Goal: Task Accomplishment & Management: Use online tool/utility

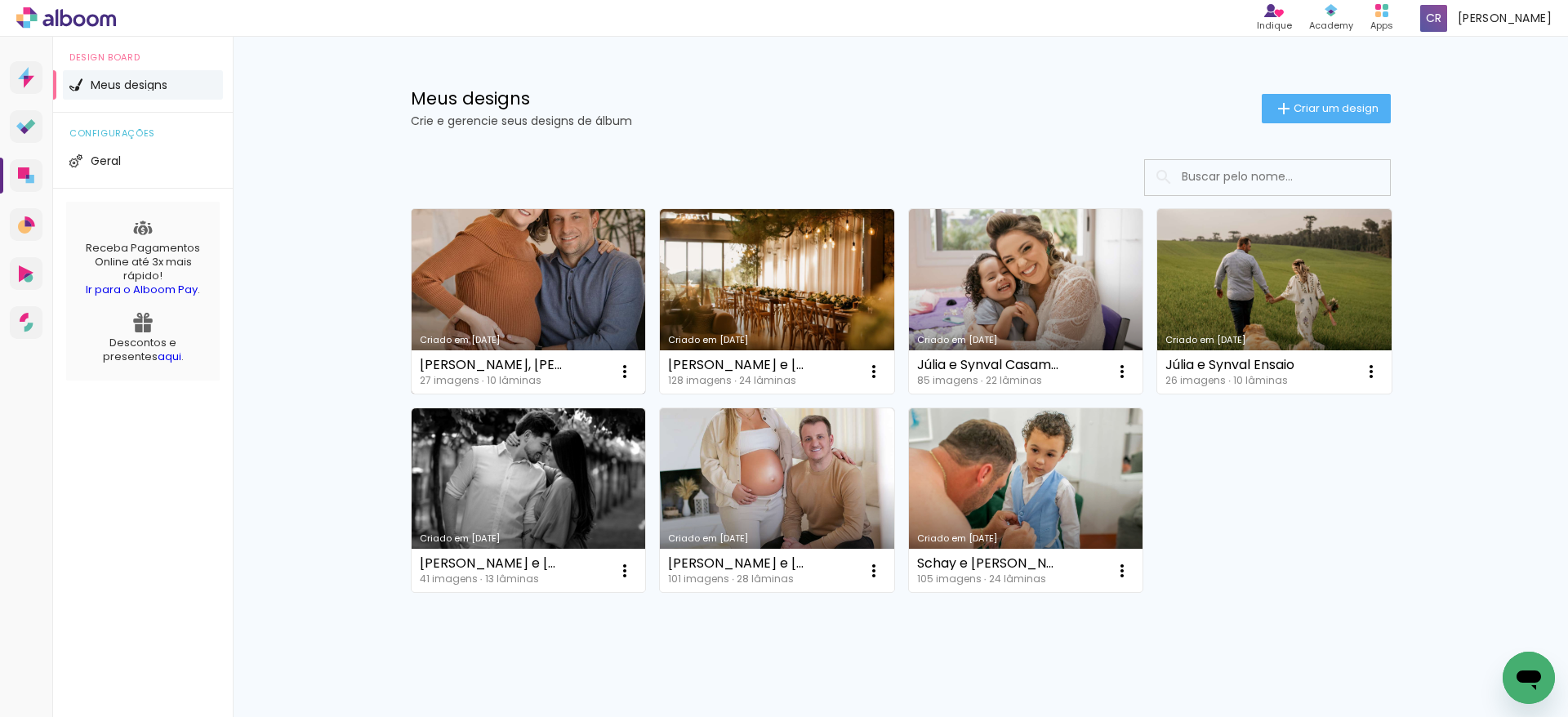
click at [569, 278] on link "Criado em 11/08/25" at bounding box center [529, 302] width 235 height 184
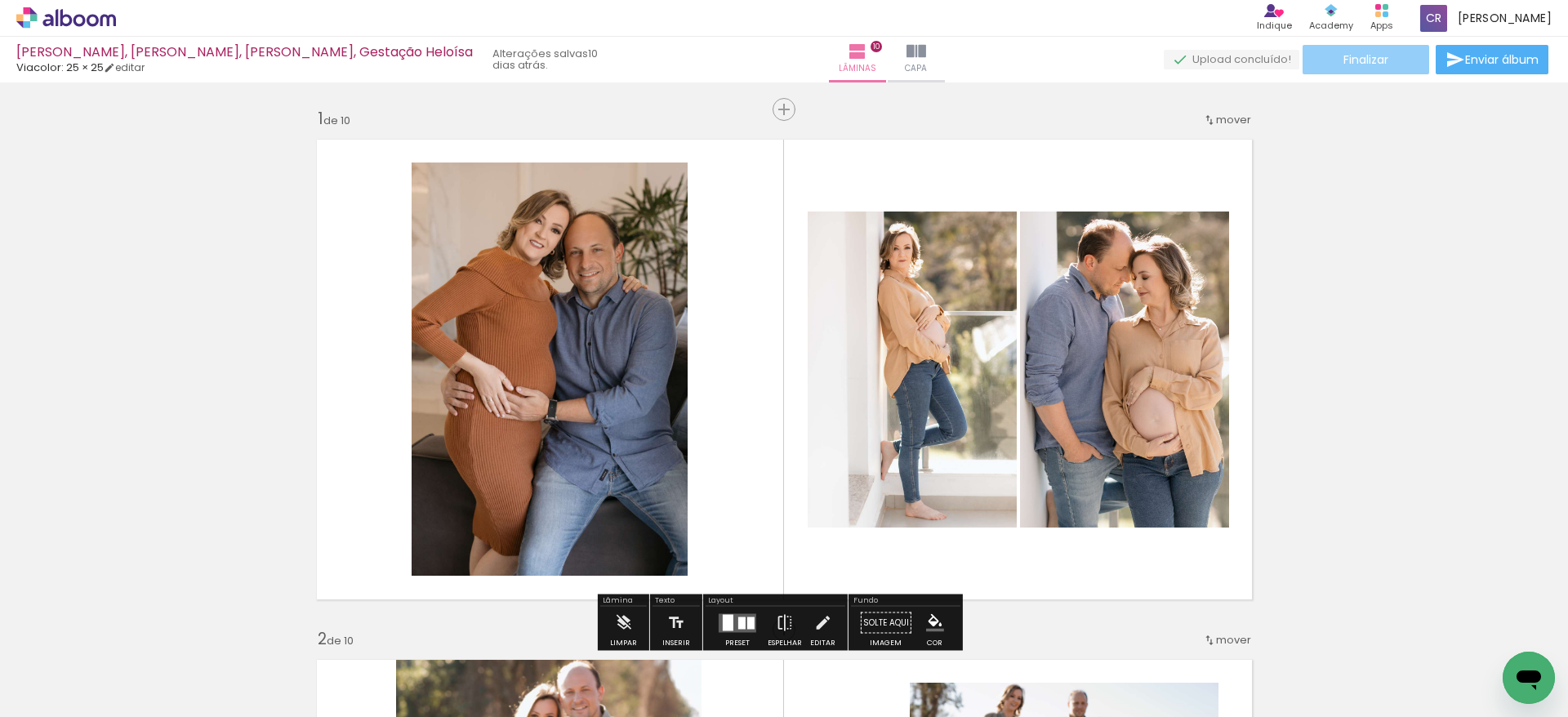
click at [1368, 56] on span "Finalizar" at bounding box center [1366, 60] width 45 height 12
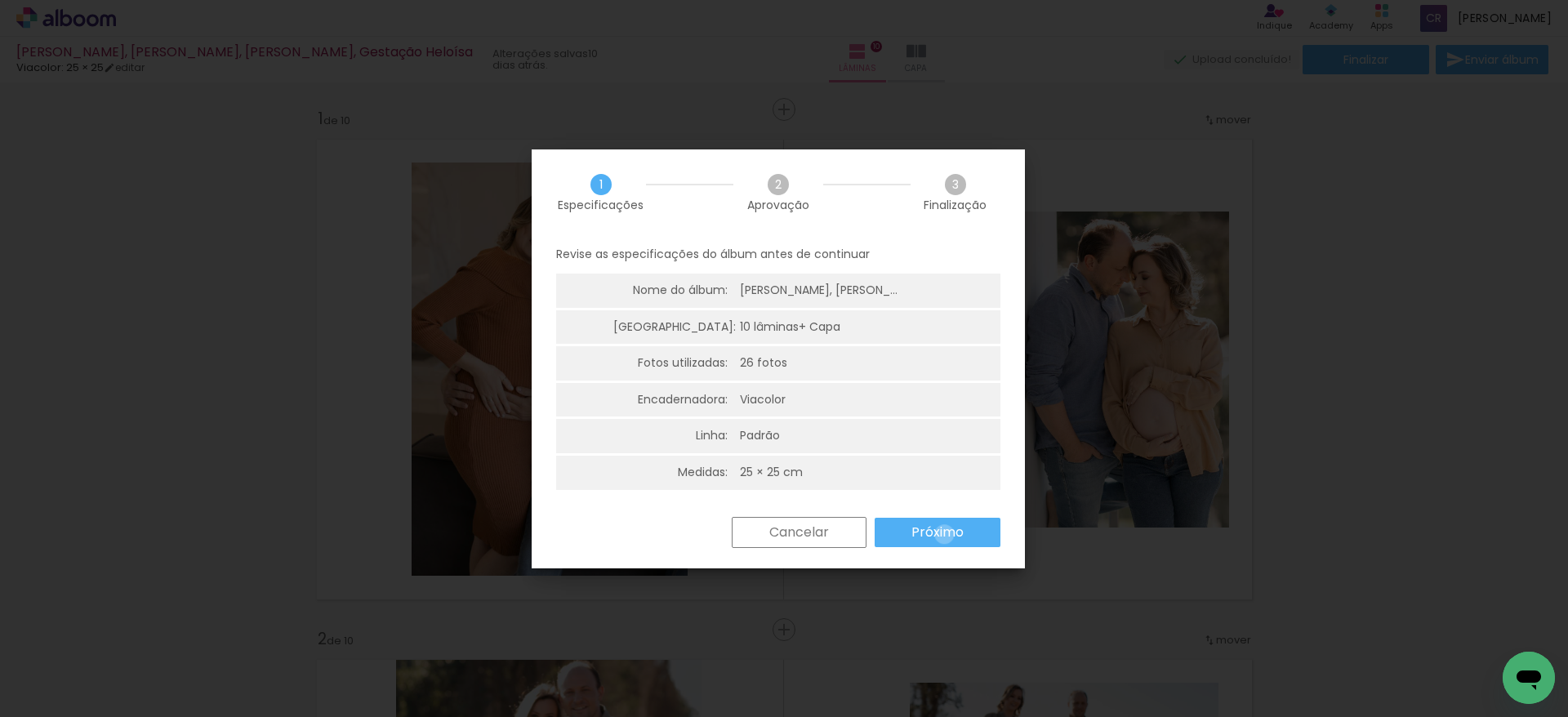
click at [0, 0] on slot "Próximo" at bounding box center [0, 0] width 0 height 0
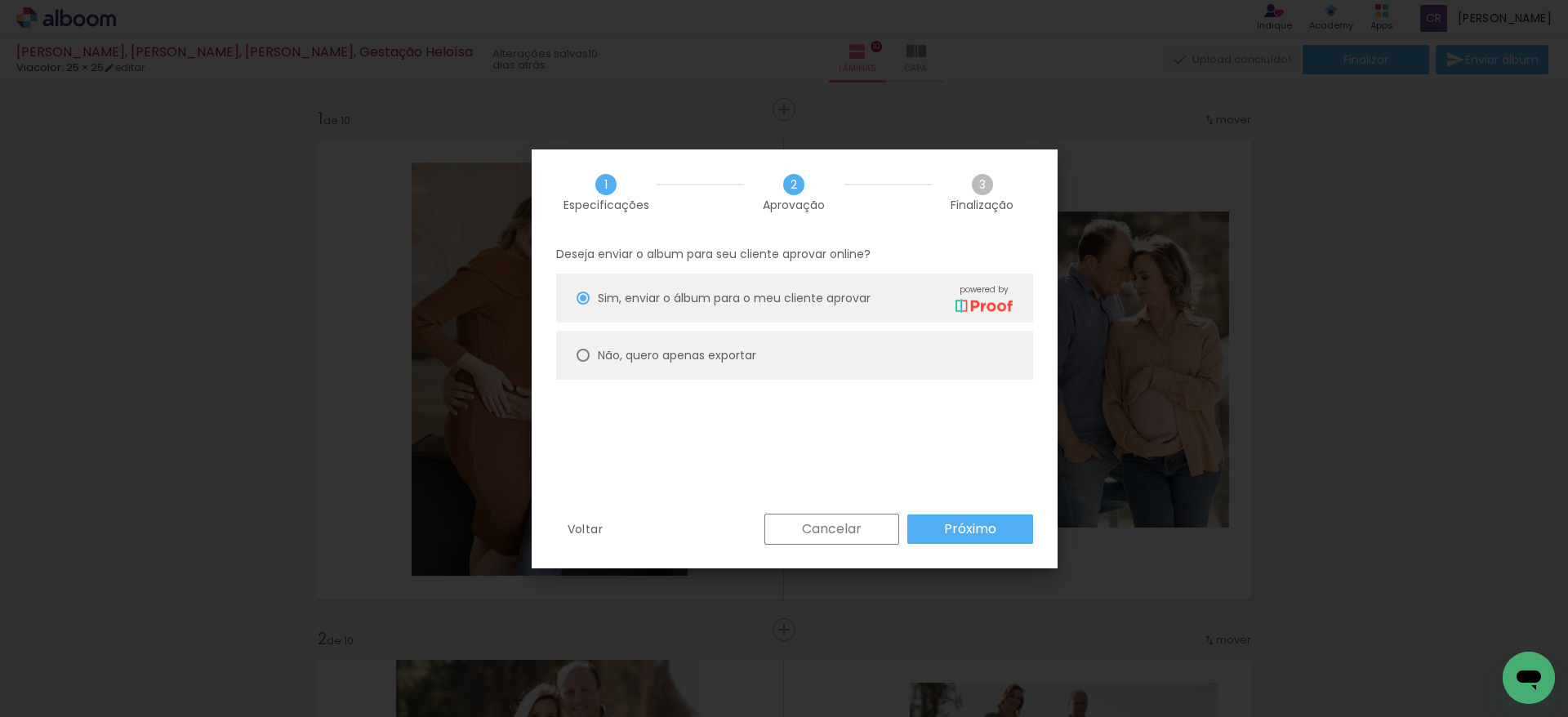
click at [584, 304] on div at bounding box center [583, 298] width 13 height 13
type paper-radio-button "on"
click at [0, 0] on slot "Próximo" at bounding box center [0, 0] width 0 height 0
type input "Alta, 300 DPI"
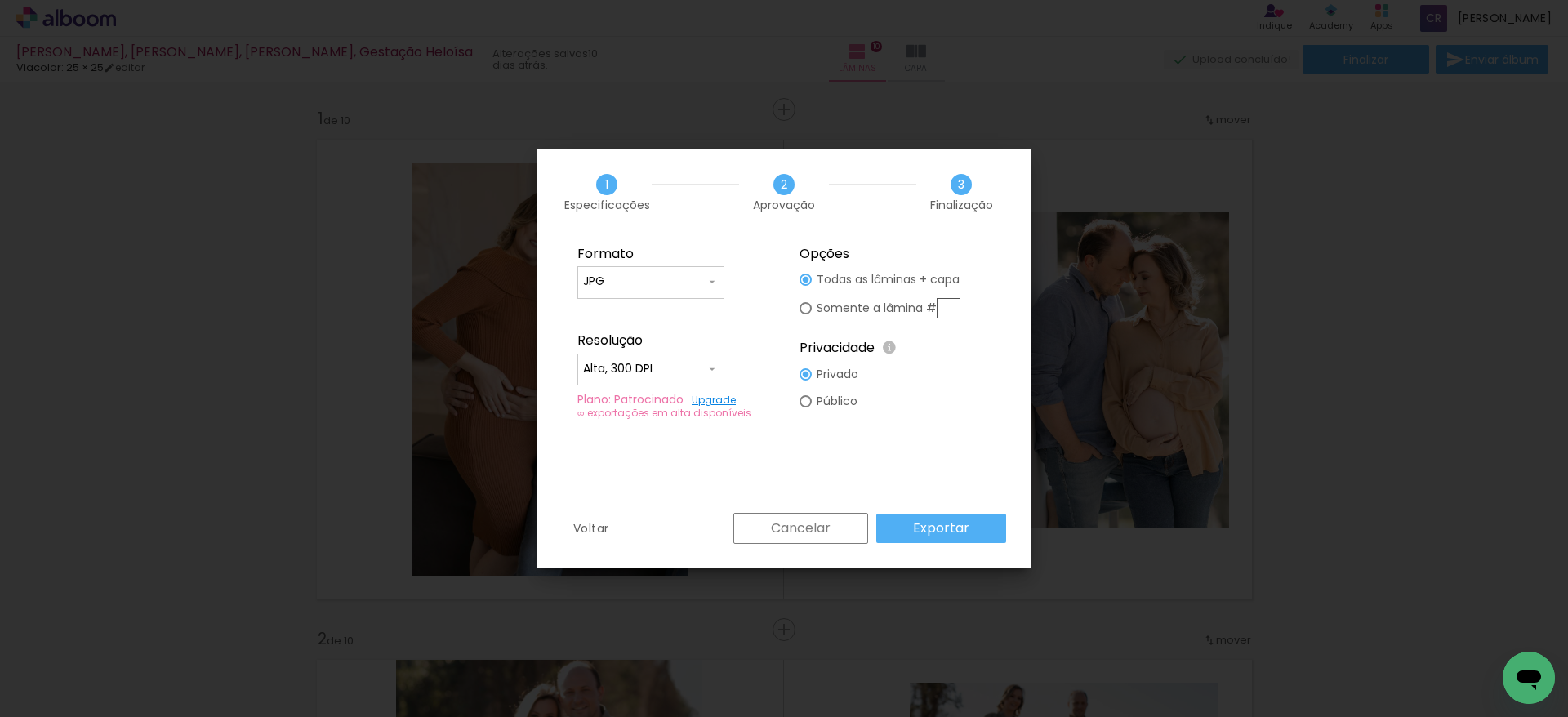
click at [0, 0] on slot "Exportar" at bounding box center [0, 0] width 0 height 0
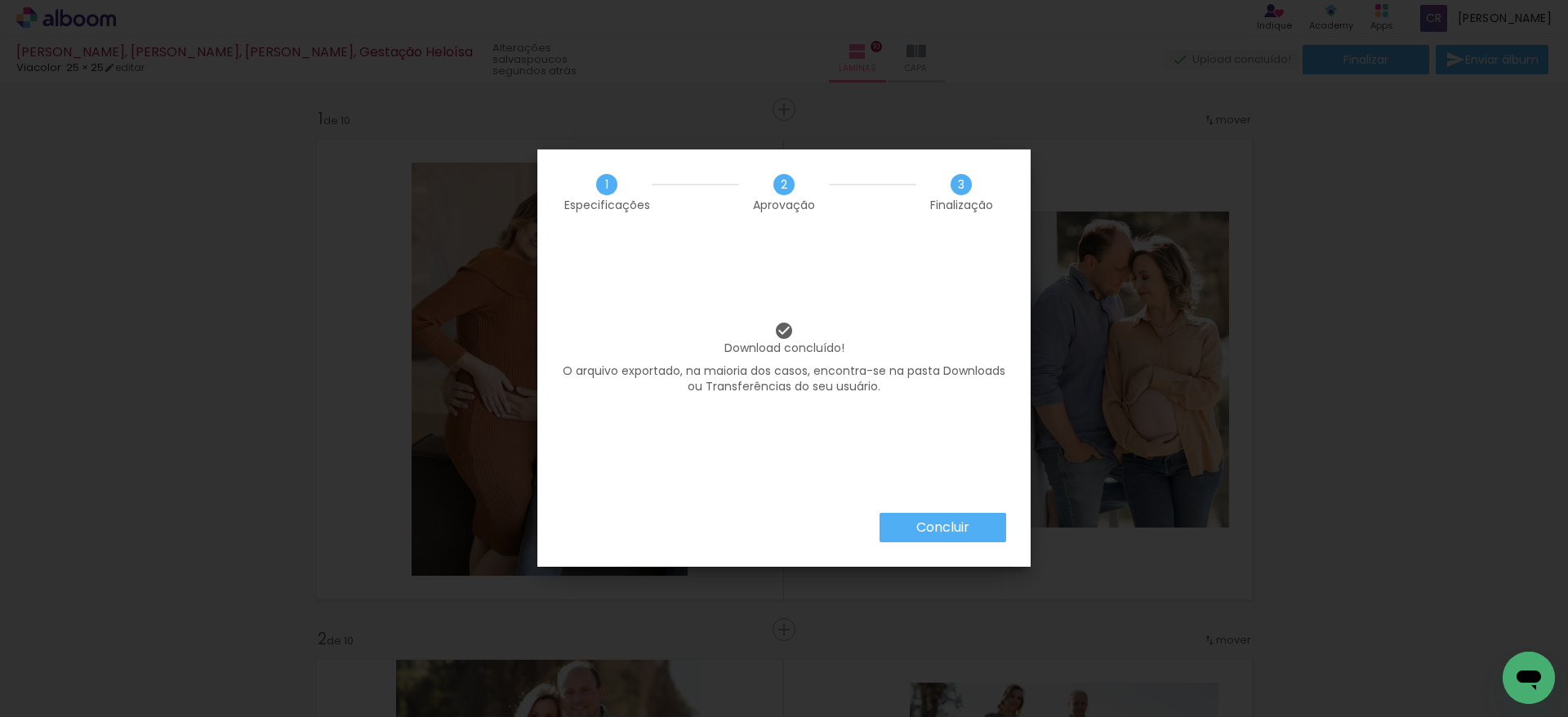
click at [0, 0] on slot "Concluir" at bounding box center [0, 0] width 0 height 0
